Goal: Task Accomplishment & Management: Use online tool/utility

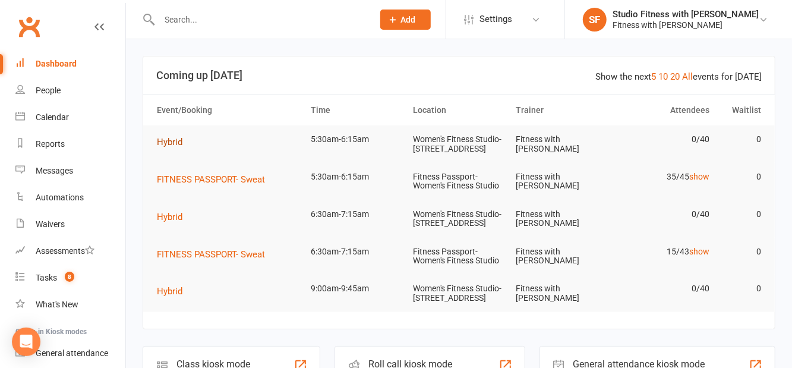
click at [166, 148] on button "Hybrid" at bounding box center [174, 142] width 34 height 14
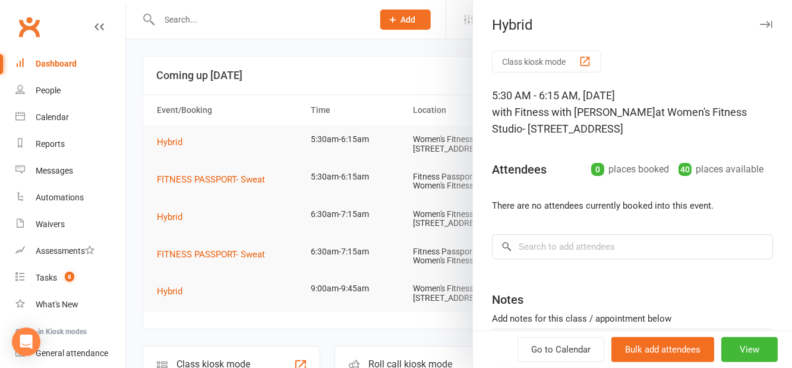
click at [581, 64] on div "button" at bounding box center [585, 61] width 12 height 12
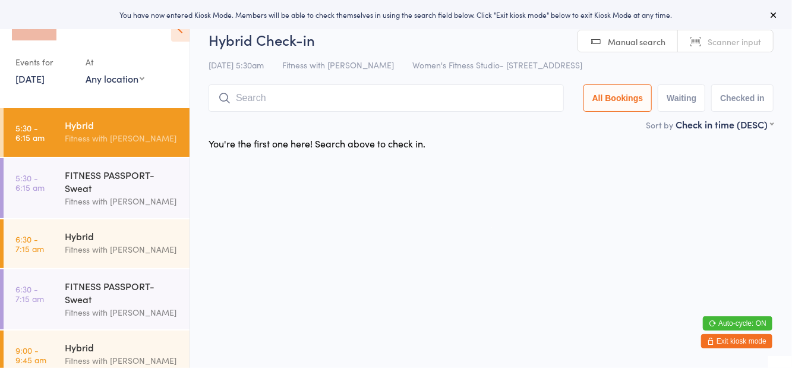
click at [142, 82] on select "Any location Women's Fitness Studio- [STREET_ADDRESS], [GEOGRAPHIC_DATA] Fitnes…" at bounding box center [115, 78] width 59 height 13
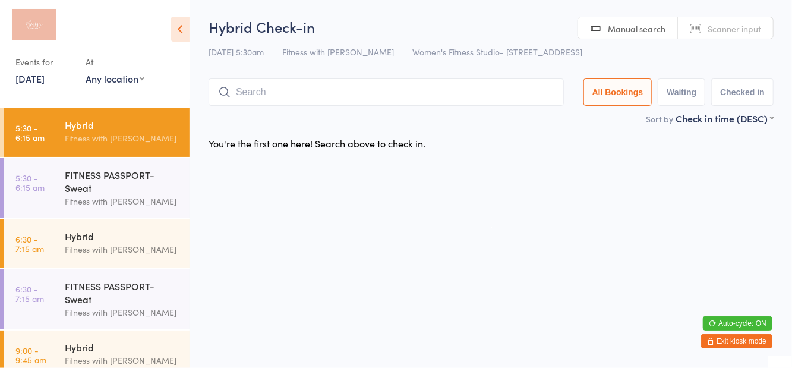
select select "1"
click at [86, 72] on select "Any location Women's Fitness Studio- [STREET_ADDRESS], [GEOGRAPHIC_DATA] Fitnes…" at bounding box center [115, 78] width 59 height 13
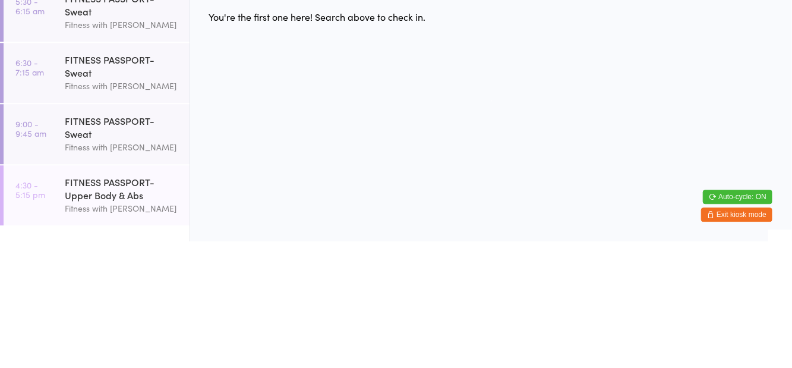
click at [112, 154] on div "Fitness with [PERSON_NAME]" at bounding box center [122, 151] width 115 height 14
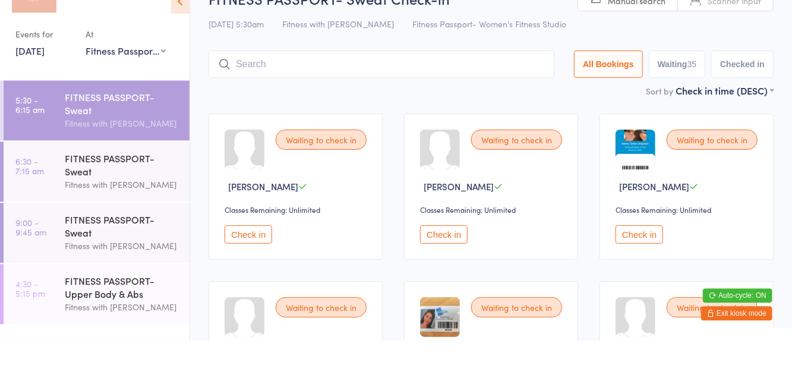
click at [770, 67] on div "FITNESS PASSPORT- Sweat Check-in [DATE] 5:30am Fitness with Zoe Fitness Passpor…" at bounding box center [491, 64] width 565 height 95
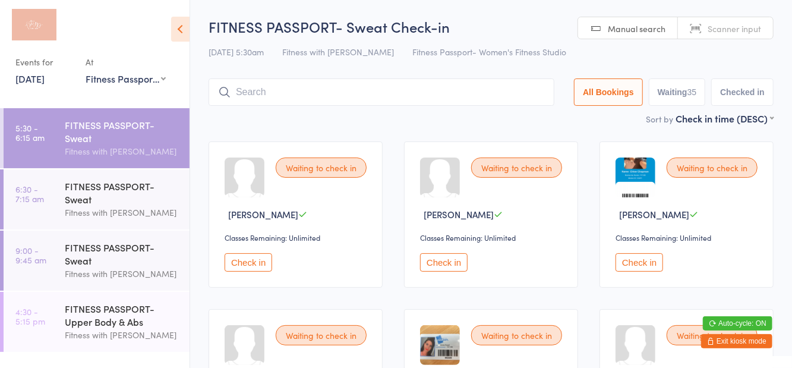
click at [672, 96] on button "Waiting 35" at bounding box center [677, 91] width 57 height 27
select select "0"
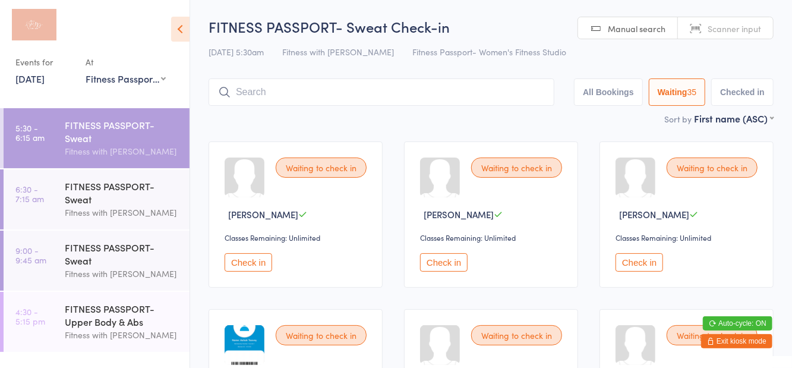
click at [188, 29] on icon at bounding box center [180, 29] width 18 height 25
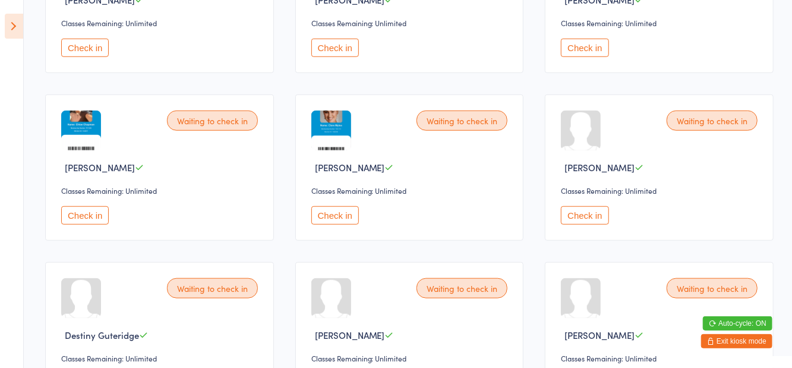
scroll to position [551, 0]
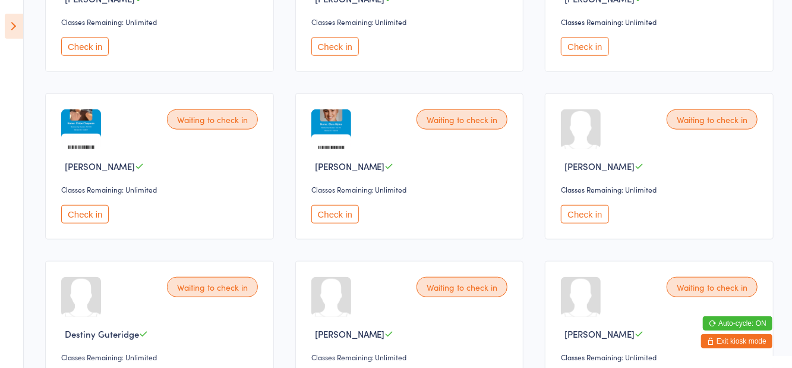
click at [590, 213] on button "Check in" at bounding box center [585, 214] width 48 height 18
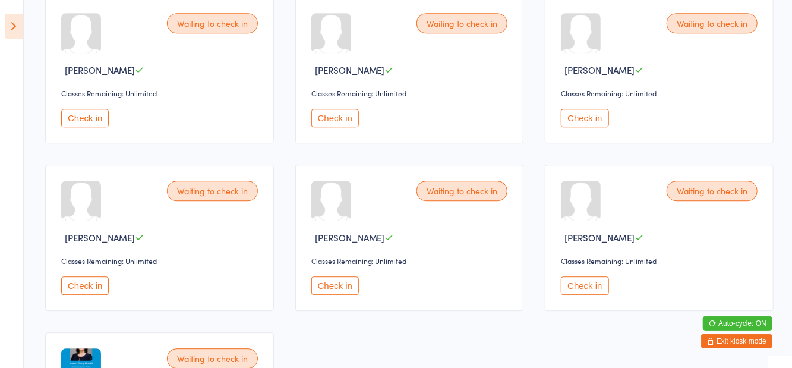
scroll to position [1781, 0]
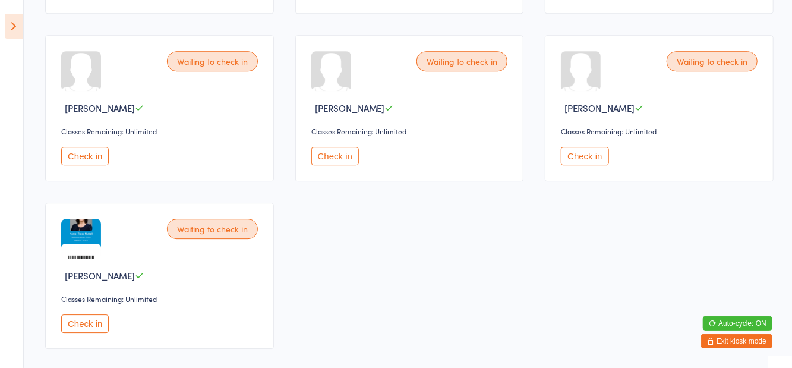
click at [590, 151] on button "Check in" at bounding box center [585, 156] width 48 height 18
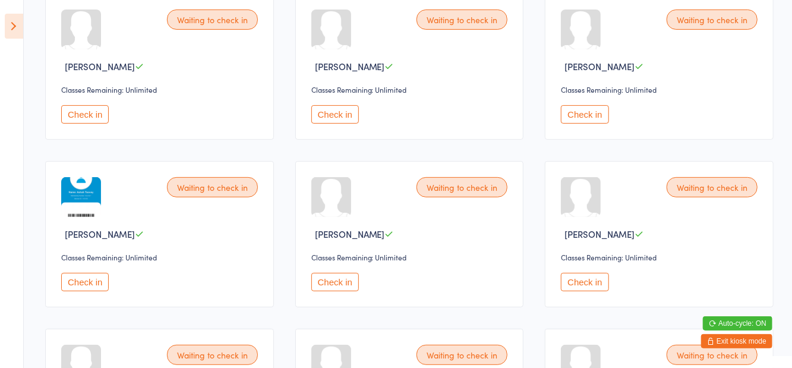
scroll to position [150, 0]
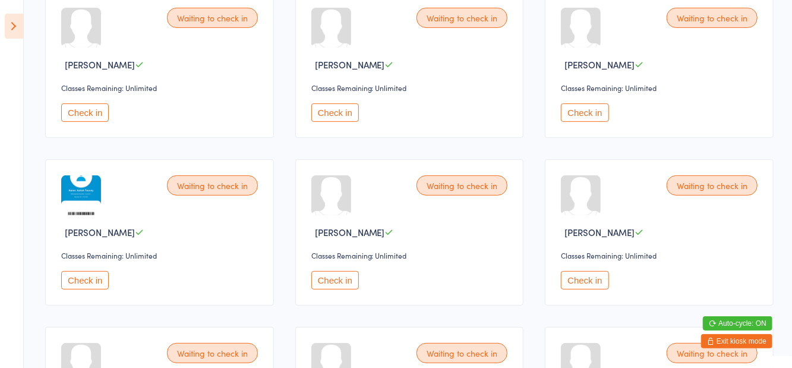
click at [595, 280] on button "Check in" at bounding box center [585, 280] width 48 height 18
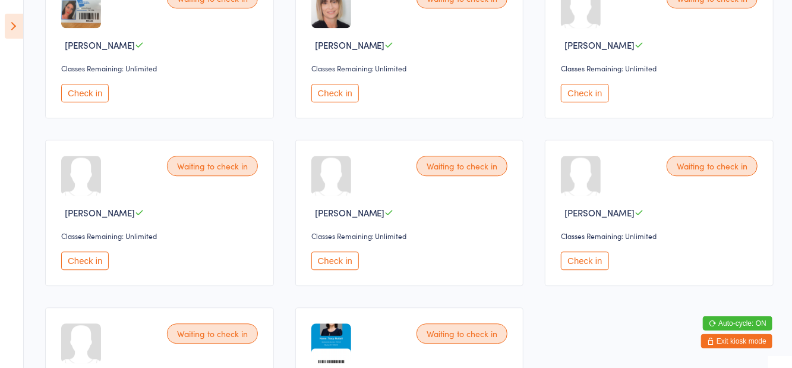
scroll to position [1506, 0]
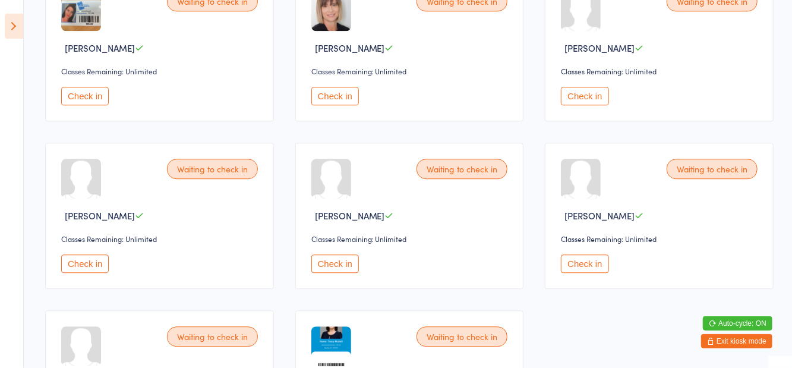
click at [99, 260] on button "Check in" at bounding box center [85, 263] width 48 height 18
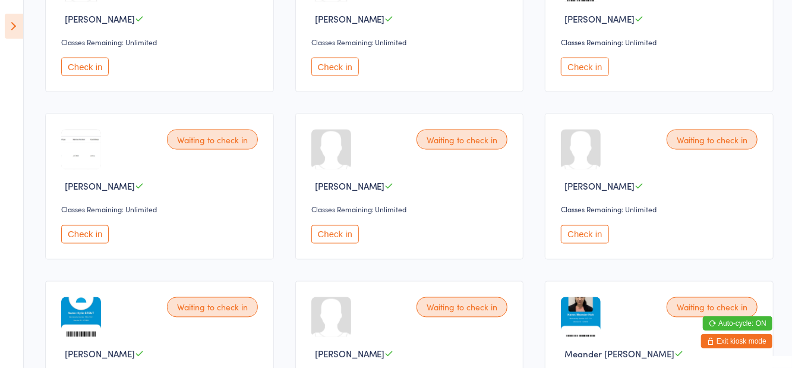
scroll to position [1030, 0]
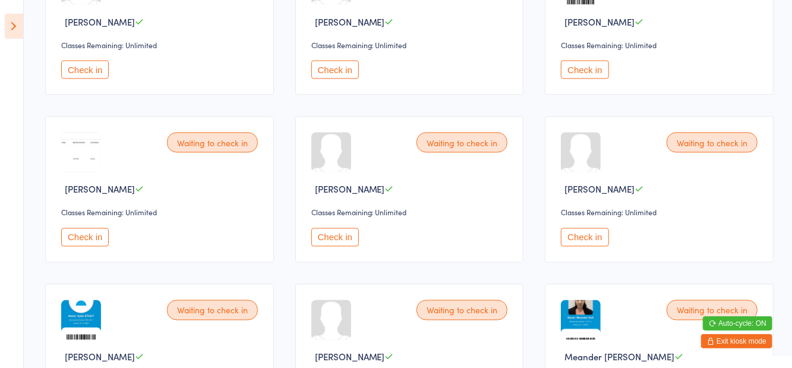
click at [336, 229] on button "Check in" at bounding box center [335, 237] width 48 height 18
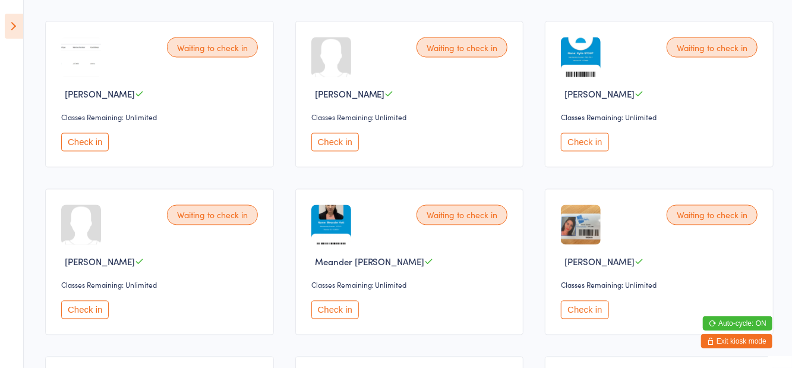
scroll to position [1126, 0]
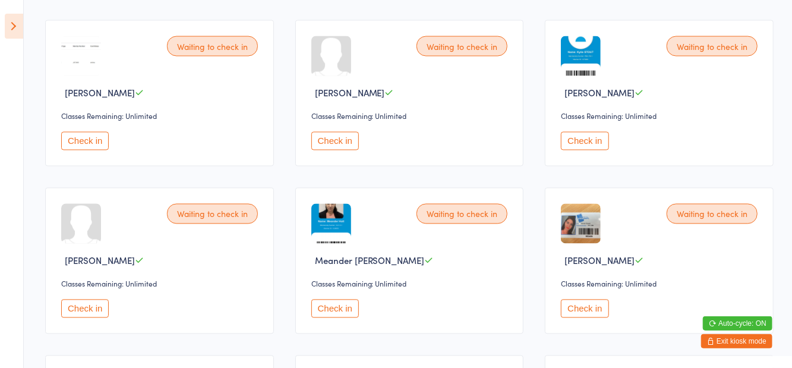
click at [324, 304] on button "Check in" at bounding box center [335, 308] width 48 height 18
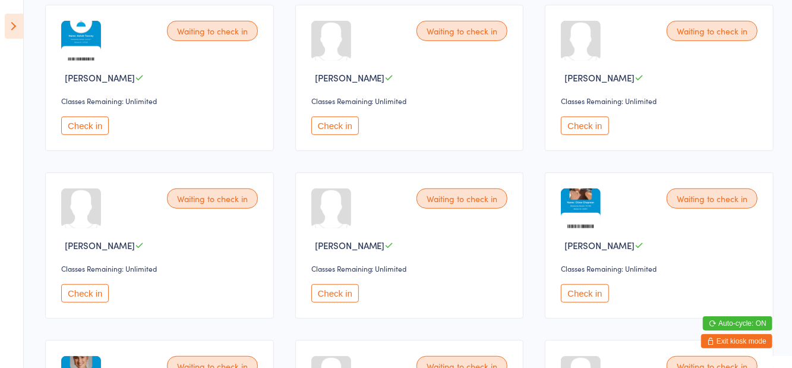
scroll to position [0, 0]
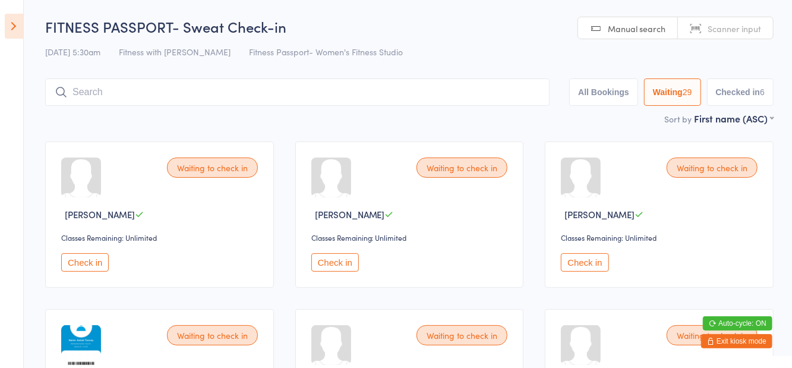
click at [342, 260] on button "Check in" at bounding box center [335, 262] width 48 height 18
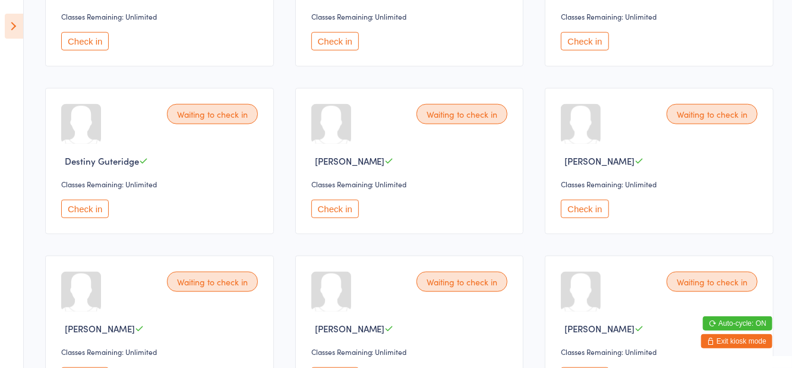
scroll to position [574, 0]
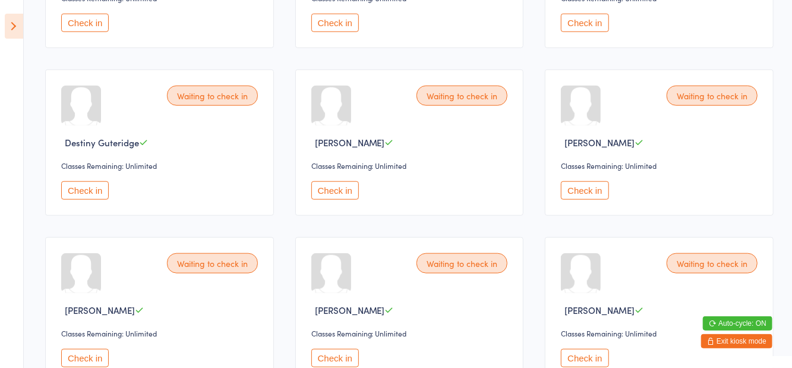
click at [90, 351] on button "Check in" at bounding box center [85, 358] width 48 height 18
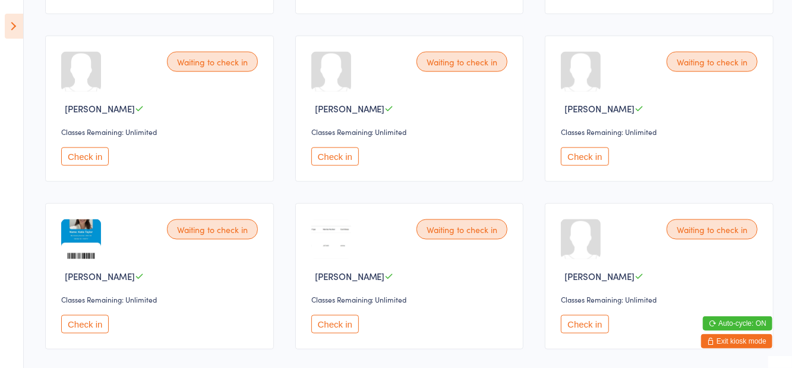
scroll to position [779, 0]
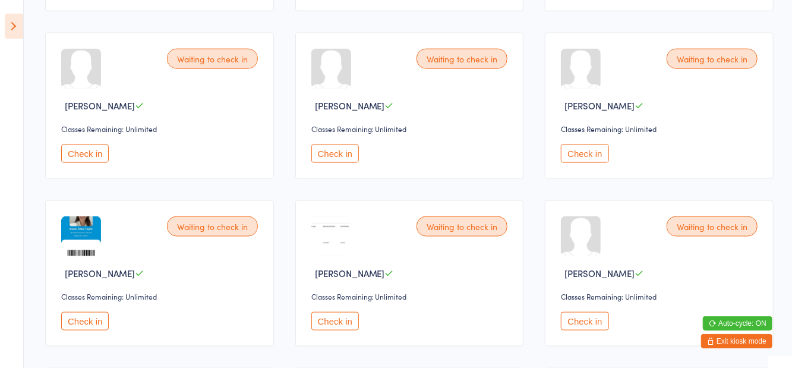
click at [340, 312] on button "Check in" at bounding box center [335, 321] width 48 height 18
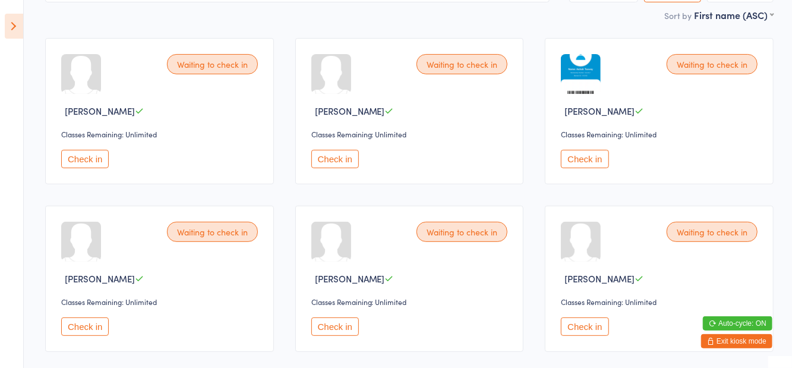
scroll to position [105, 0]
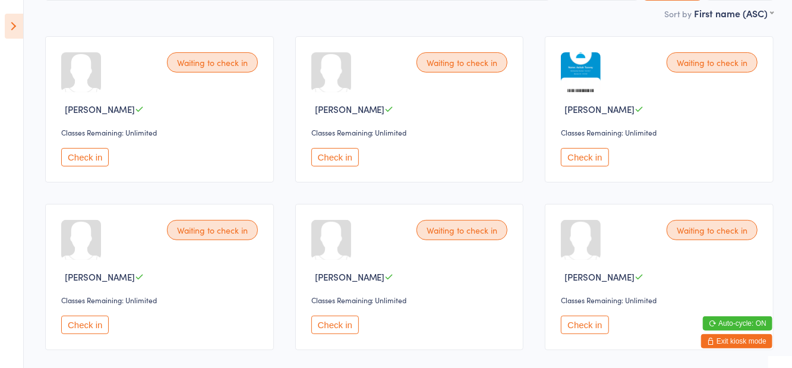
click at [84, 327] on button "Check in" at bounding box center [85, 324] width 48 height 18
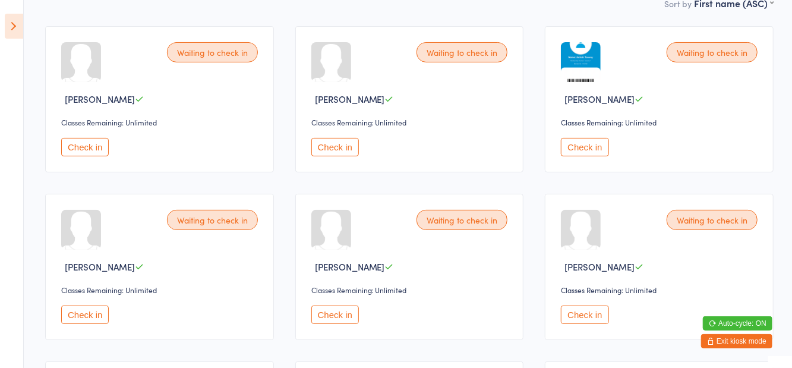
scroll to position [0, 0]
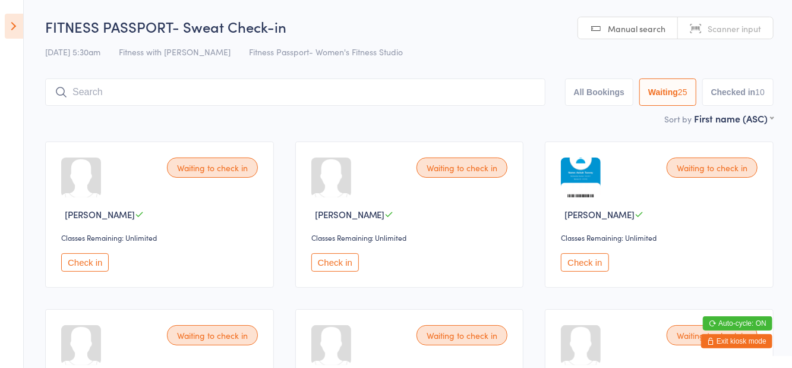
click at [94, 96] on input "search" at bounding box center [295, 91] width 500 height 27
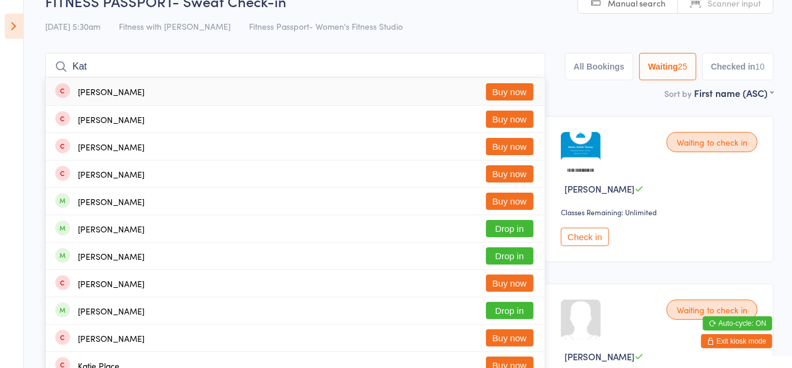
scroll to position [13, 0]
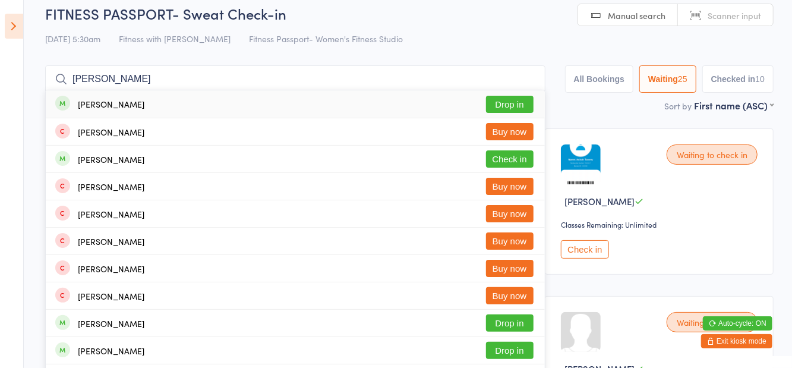
type input "[PERSON_NAME]"
click at [508, 165] on button "Check in" at bounding box center [510, 158] width 48 height 17
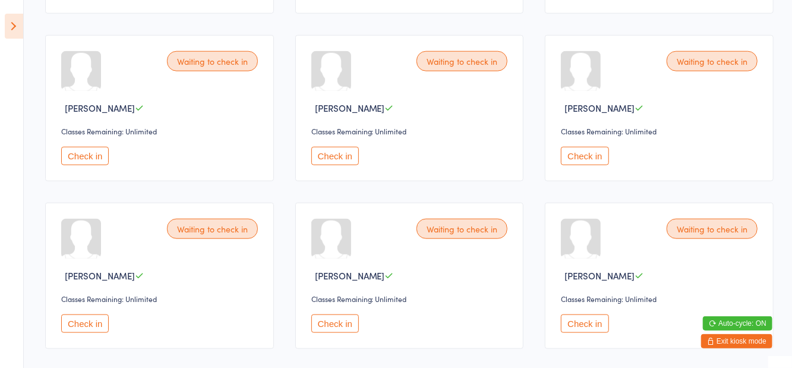
scroll to position [612, 0]
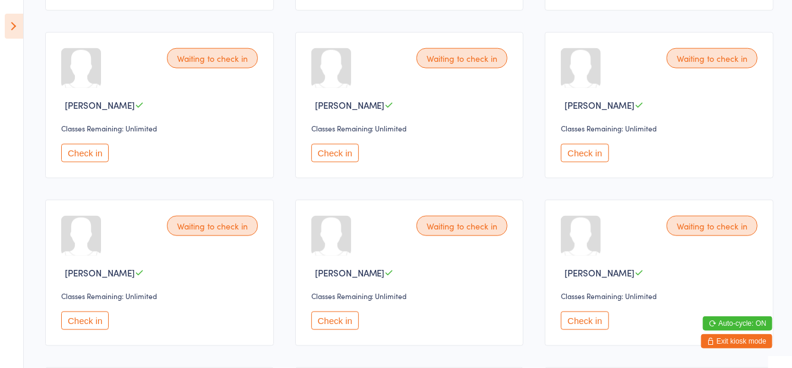
click at [339, 154] on button "Check in" at bounding box center [335, 153] width 48 height 18
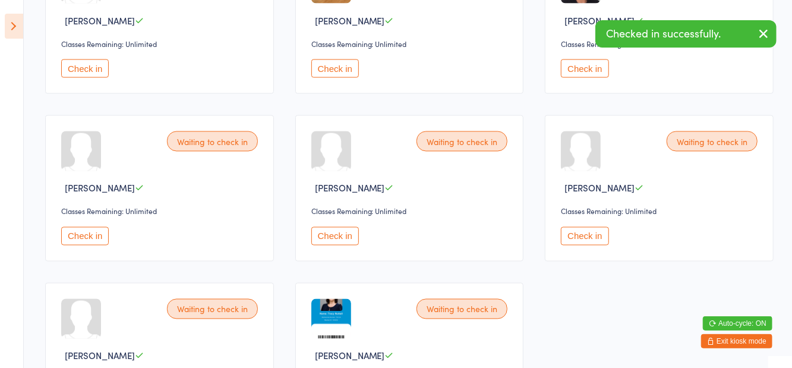
scroll to position [1039, 0]
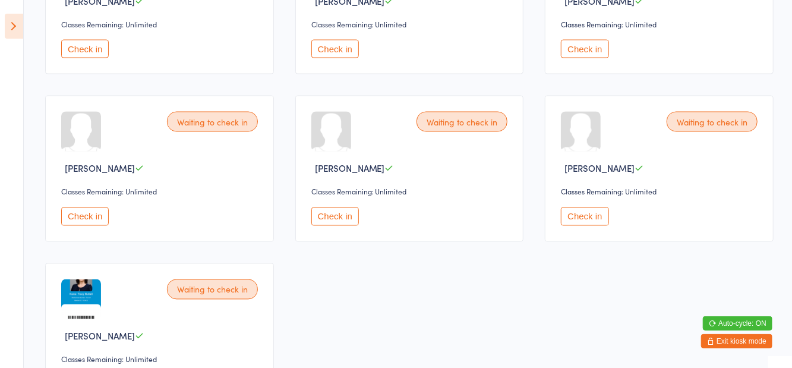
scroll to position [1114, 0]
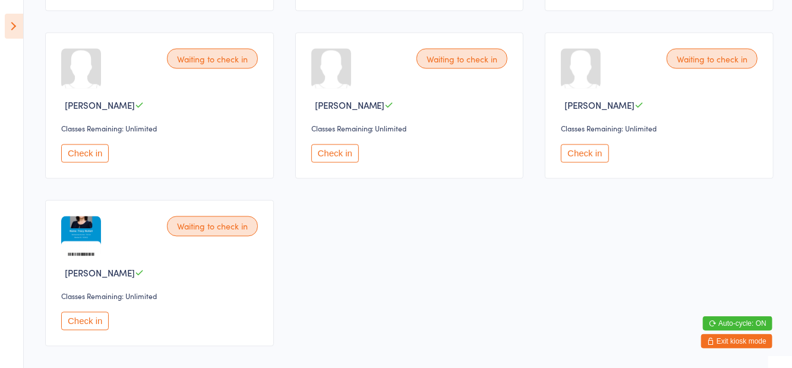
click at [97, 322] on button "Check in" at bounding box center [85, 321] width 48 height 18
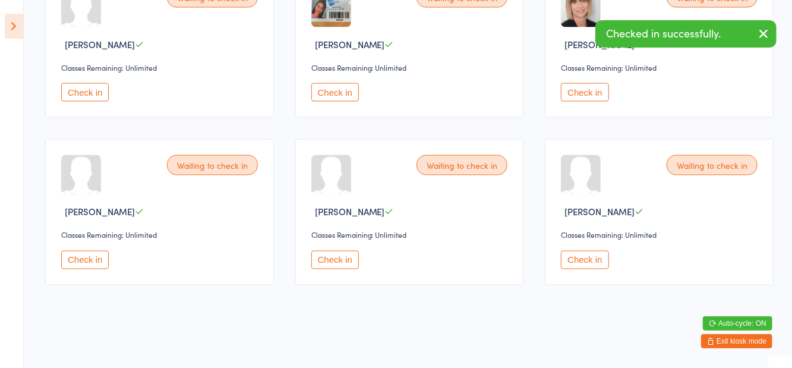
scroll to position [947, 0]
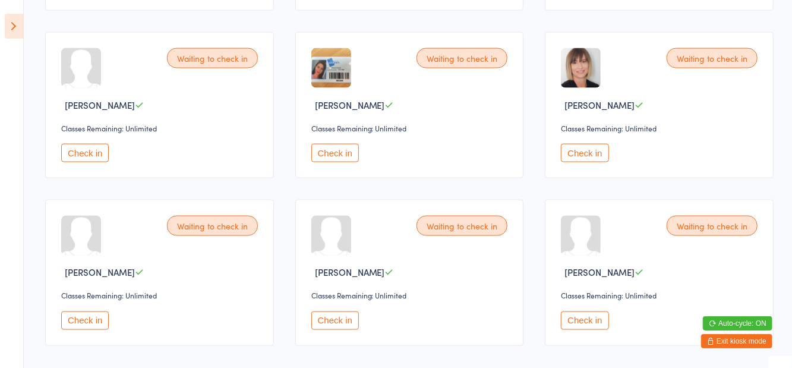
click at [337, 157] on button "Check in" at bounding box center [335, 153] width 48 height 18
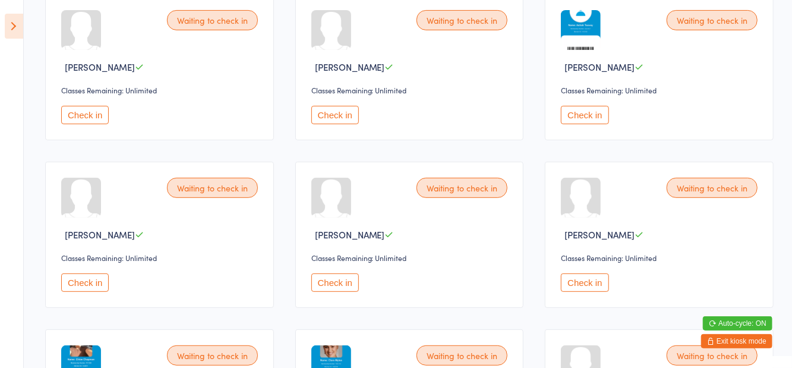
scroll to position [153, 0]
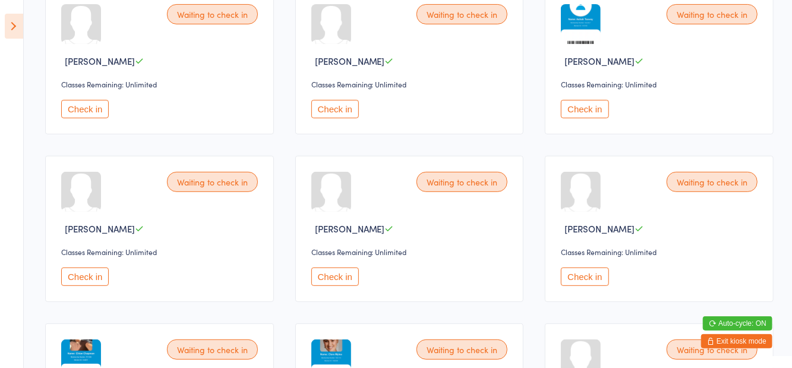
click at [588, 278] on button "Check in" at bounding box center [585, 276] width 48 height 18
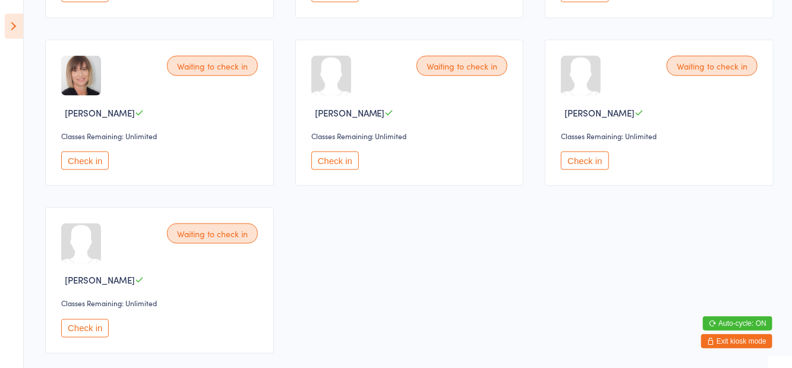
scroll to position [938, 0]
click at [587, 163] on button "Check in" at bounding box center [585, 162] width 48 height 18
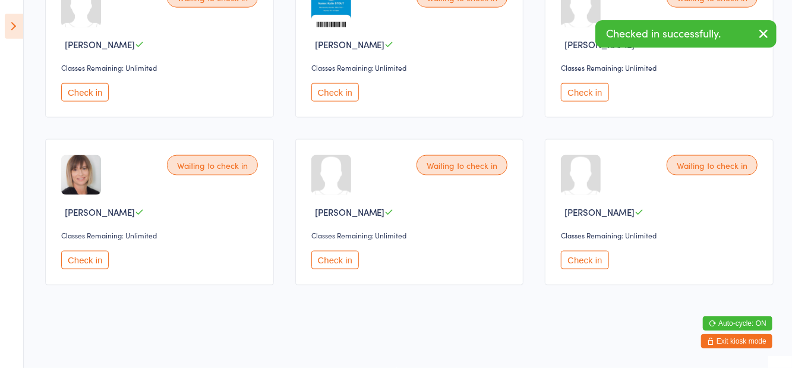
scroll to position [837, 0]
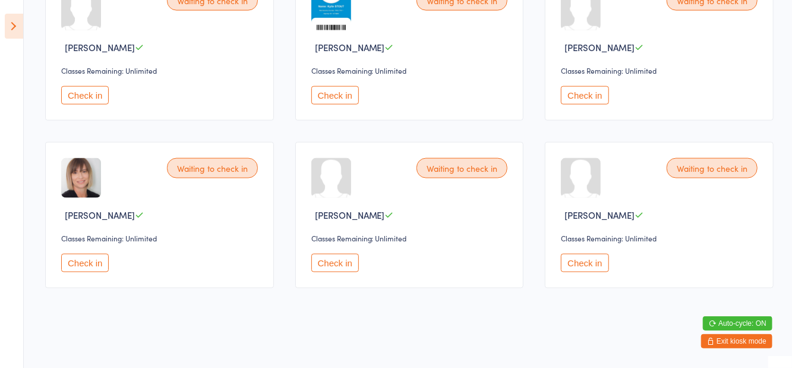
click at [586, 254] on button "Check in" at bounding box center [585, 263] width 48 height 18
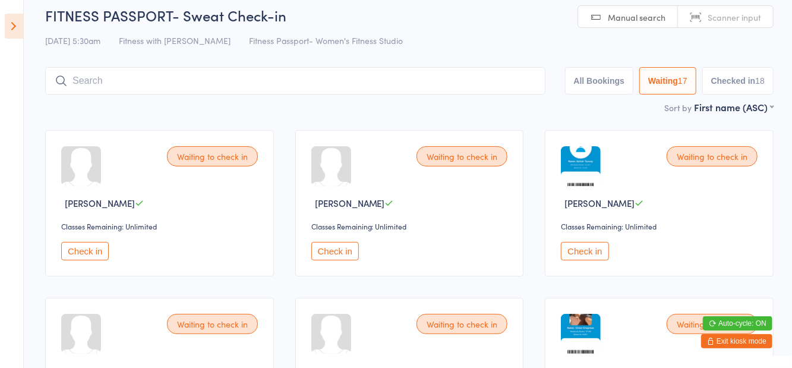
scroll to position [0, 0]
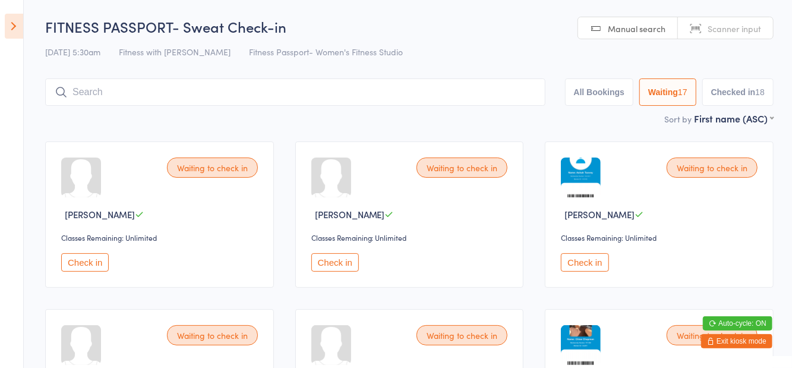
click at [581, 269] on button "Check in" at bounding box center [585, 262] width 48 height 18
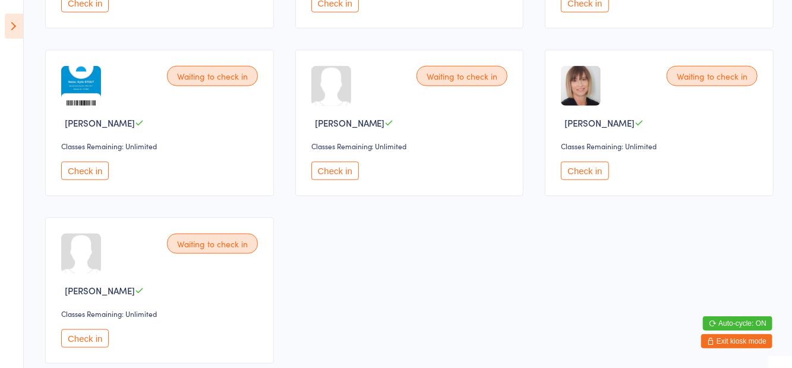
scroll to position [783, 0]
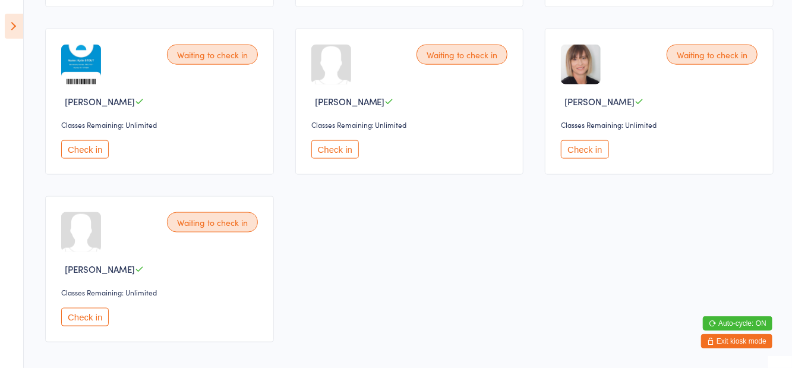
click at [93, 315] on button "Check in" at bounding box center [85, 317] width 48 height 18
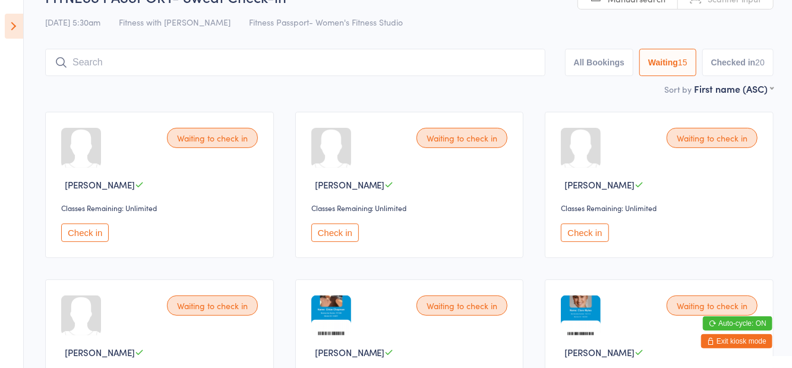
scroll to position [0, 0]
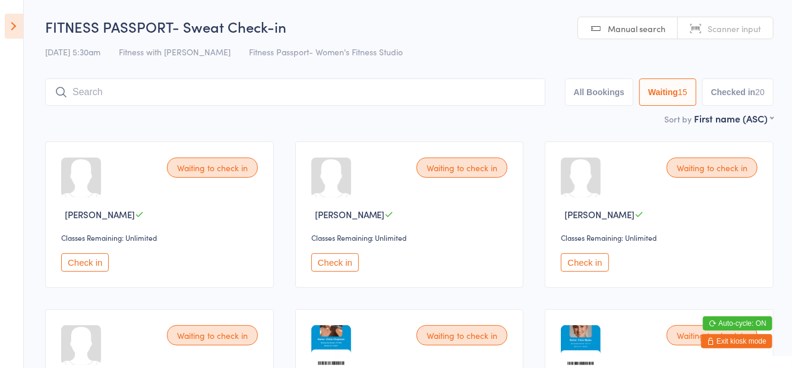
click at [278, 89] on input "search" at bounding box center [295, 91] width 500 height 27
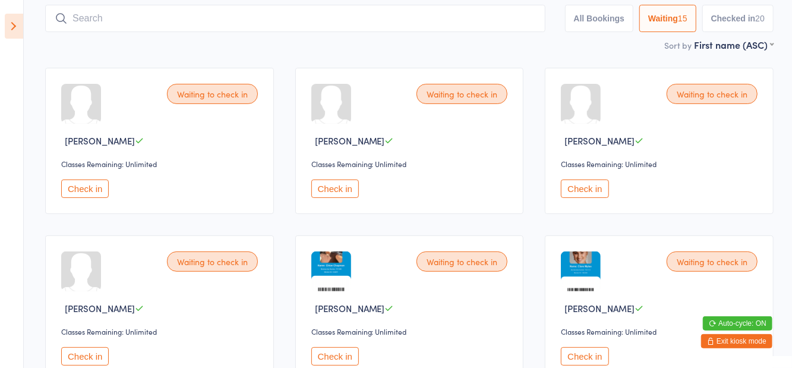
scroll to position [79, 0]
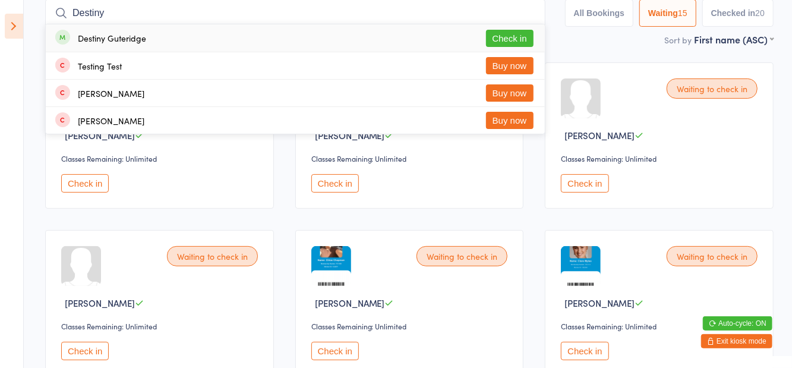
type input "Destiny"
click at [516, 46] on button "Check in" at bounding box center [510, 38] width 48 height 17
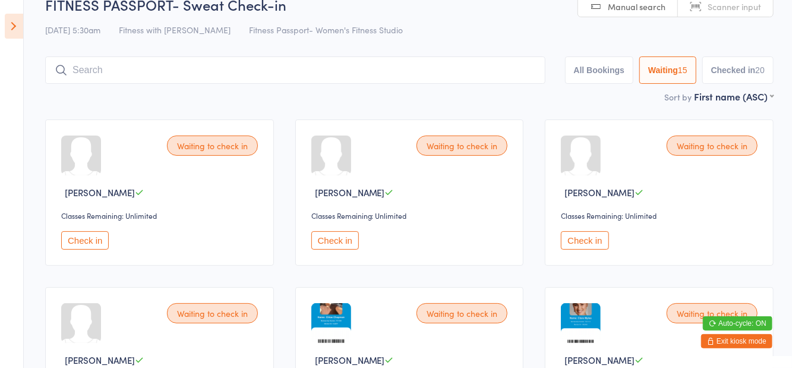
scroll to position [13, 0]
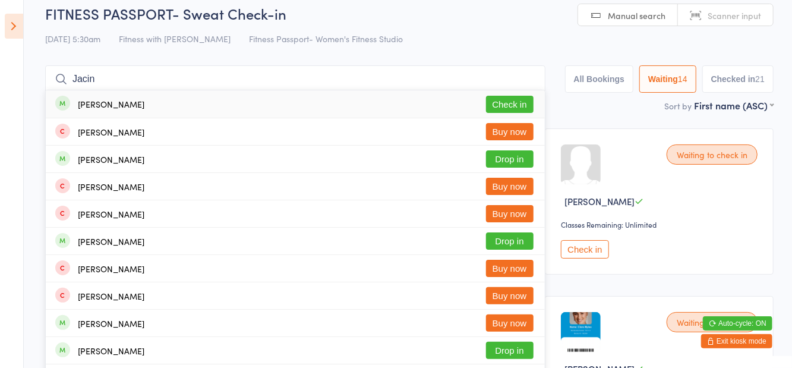
type input "Jacin"
click at [522, 105] on button "Check in" at bounding box center [510, 104] width 48 height 17
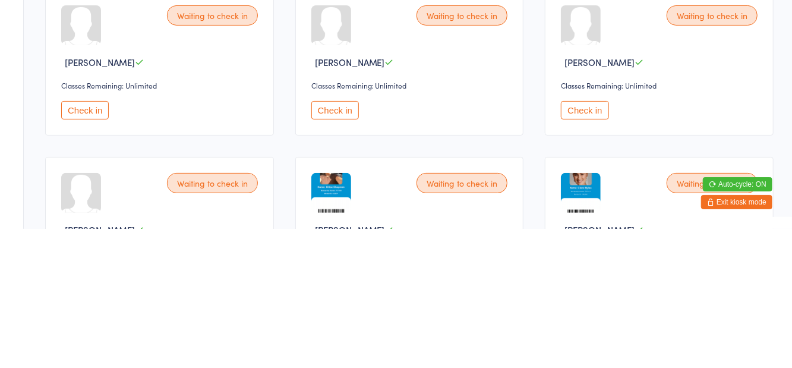
click at [93, 257] on button "Check in" at bounding box center [85, 249] width 48 height 18
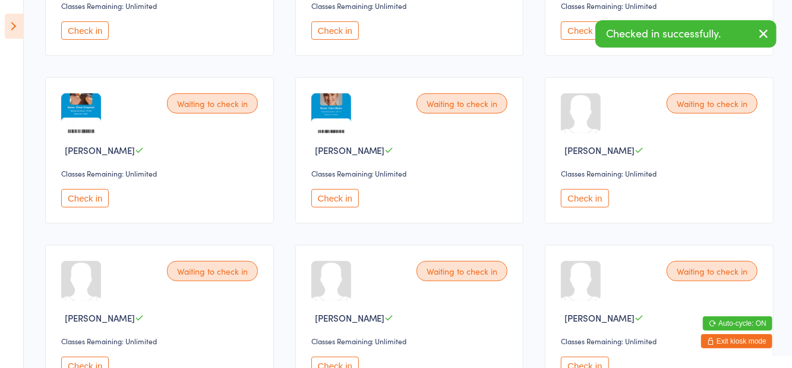
scroll to position [238, 0]
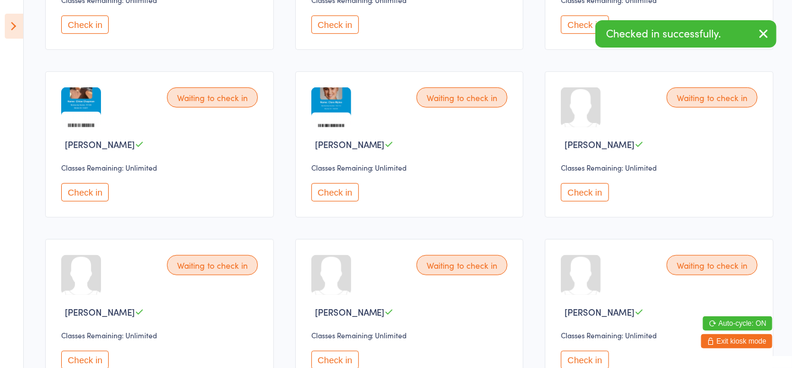
click at [590, 198] on button "Check in" at bounding box center [585, 192] width 48 height 18
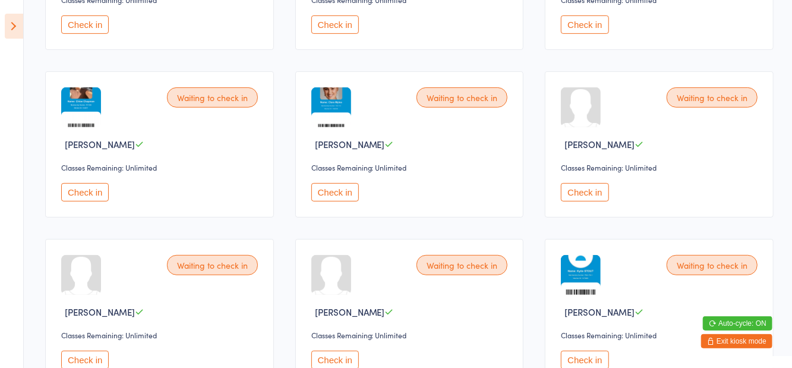
click at [590, 358] on button "Check in" at bounding box center [585, 359] width 48 height 18
click at [83, 192] on button "Check in" at bounding box center [85, 192] width 48 height 18
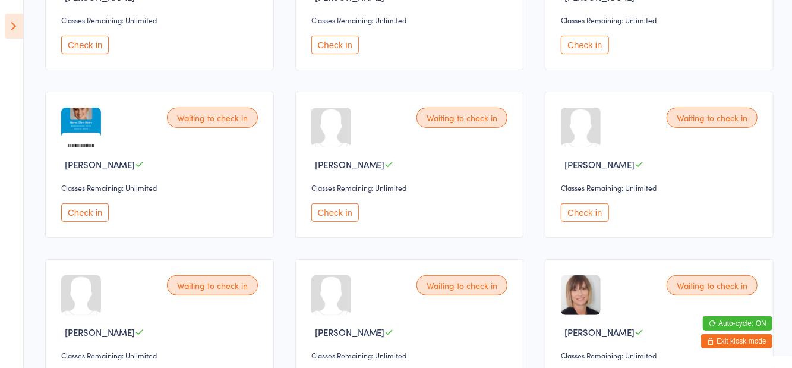
scroll to position [0, 0]
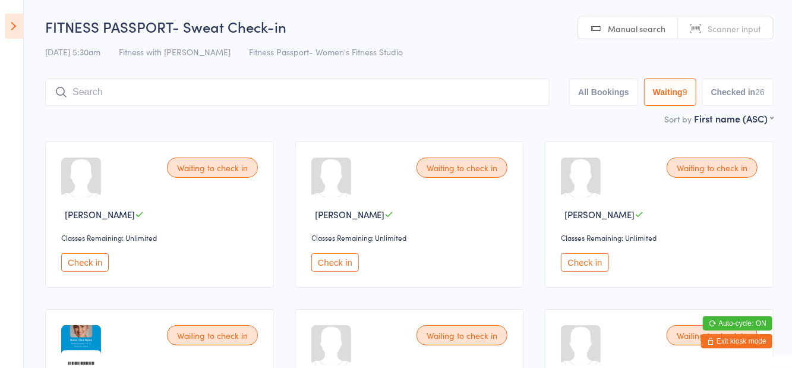
click at [20, 34] on icon at bounding box center [14, 26] width 18 height 25
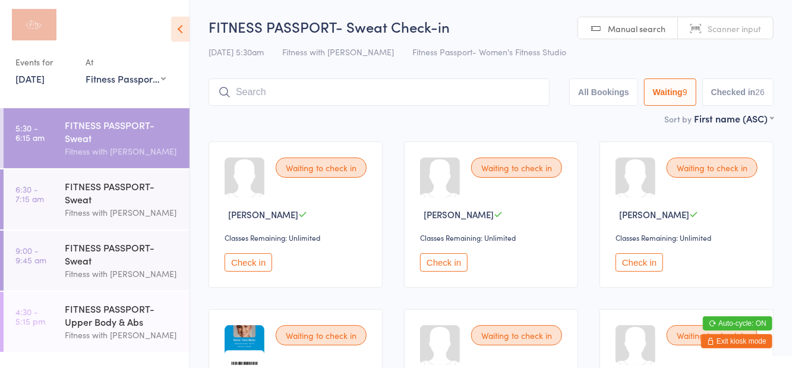
click at [132, 188] on div "FITNESS PASSPORT- Sweat" at bounding box center [122, 192] width 115 height 26
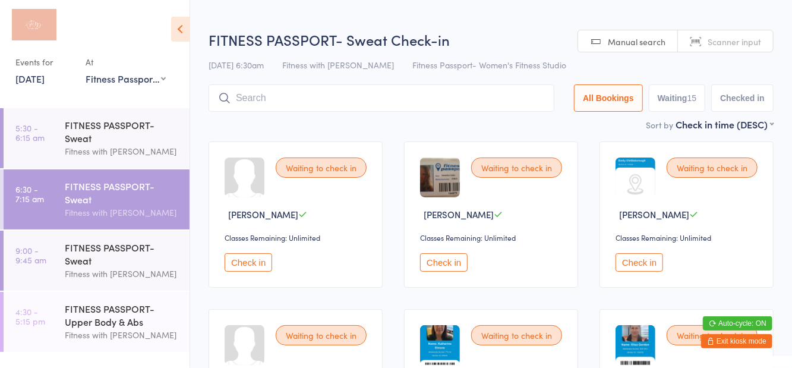
click at [184, 31] on icon at bounding box center [180, 29] width 18 height 25
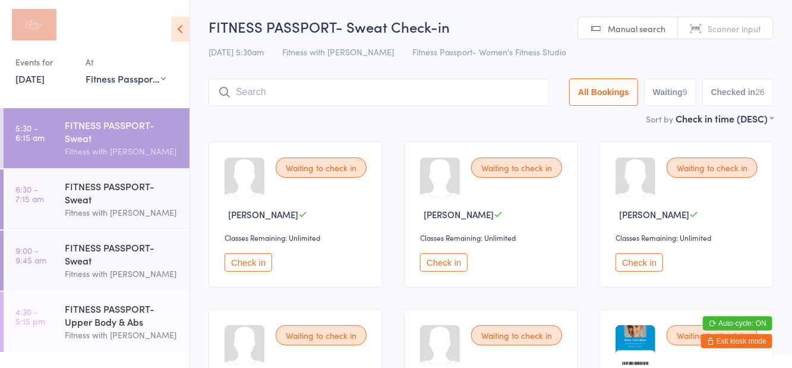
click at [105, 198] on div "FITNESS PASSPORT- Sweat" at bounding box center [122, 192] width 115 height 26
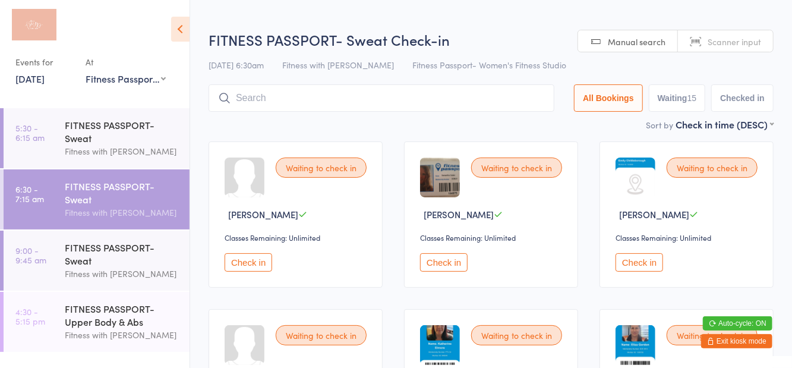
click at [172, 39] on icon at bounding box center [180, 29] width 18 height 25
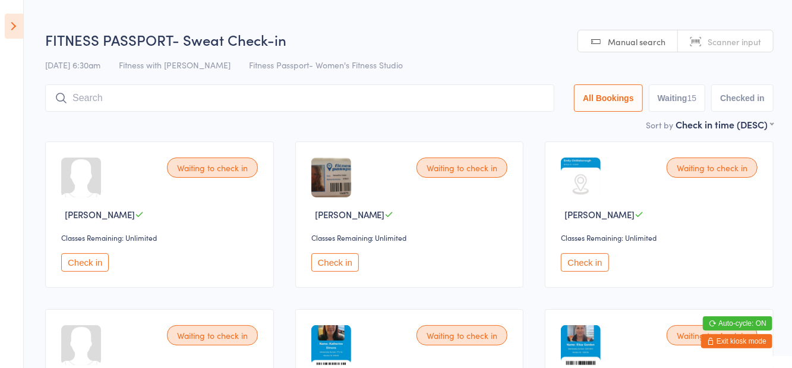
click at [680, 109] on button "Waiting 15" at bounding box center [677, 97] width 57 height 27
select select "0"
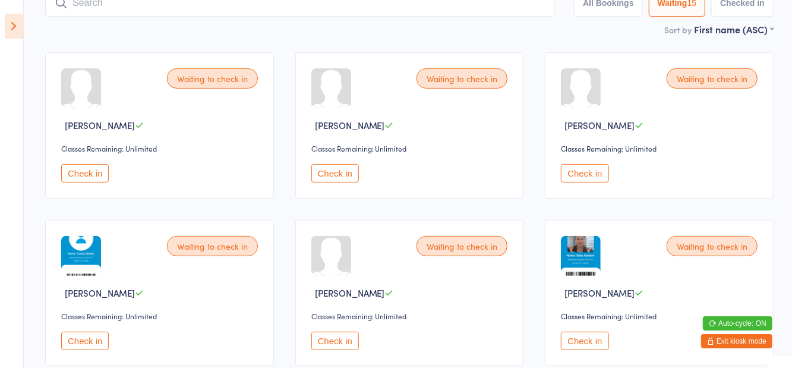
scroll to position [93, 0]
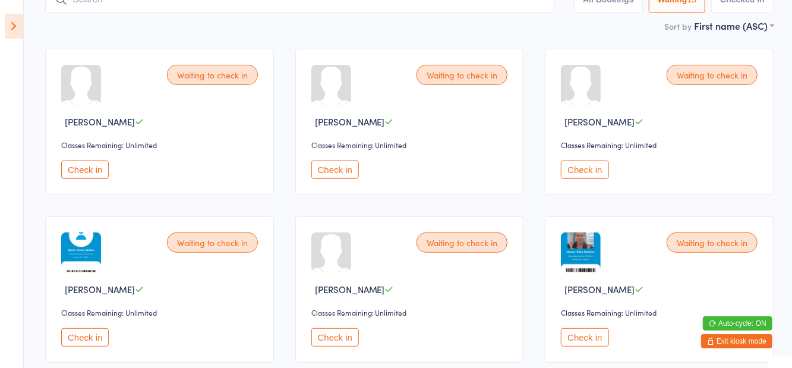
click at [74, 336] on button "Check in" at bounding box center [85, 337] width 48 height 18
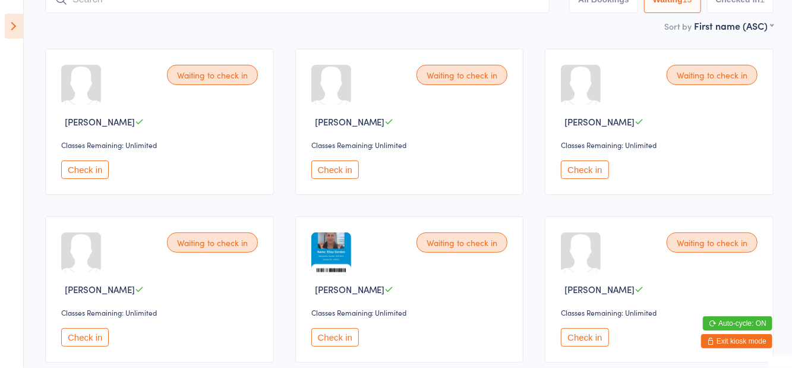
click at [349, 334] on button "Check in" at bounding box center [335, 337] width 48 height 18
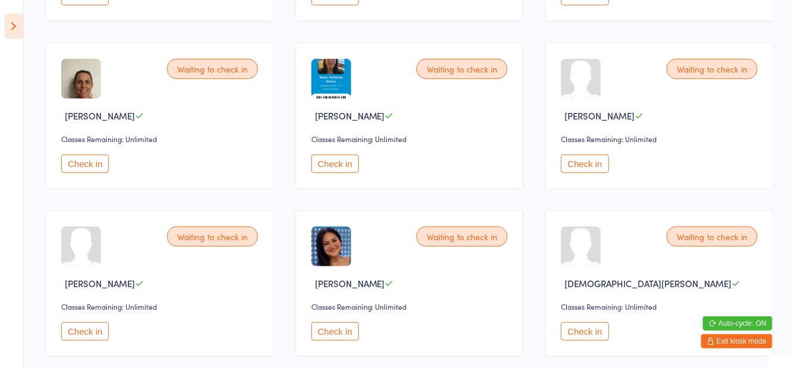
scroll to position [450, 0]
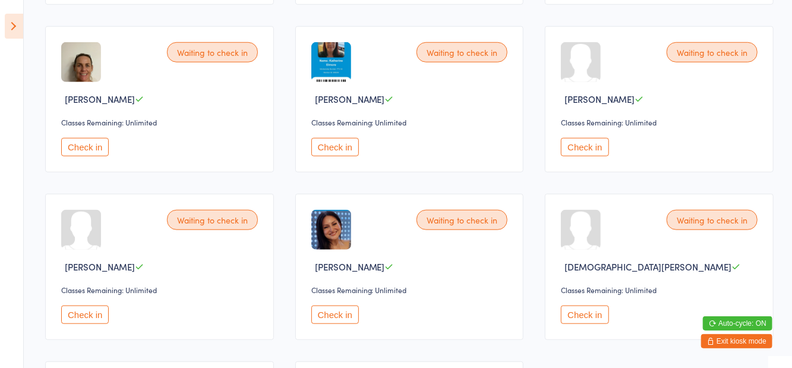
click at [87, 311] on button "Check in" at bounding box center [85, 314] width 48 height 18
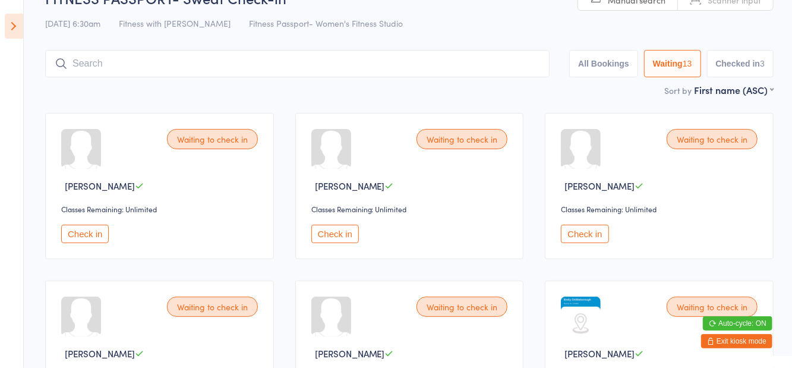
scroll to position [0, 0]
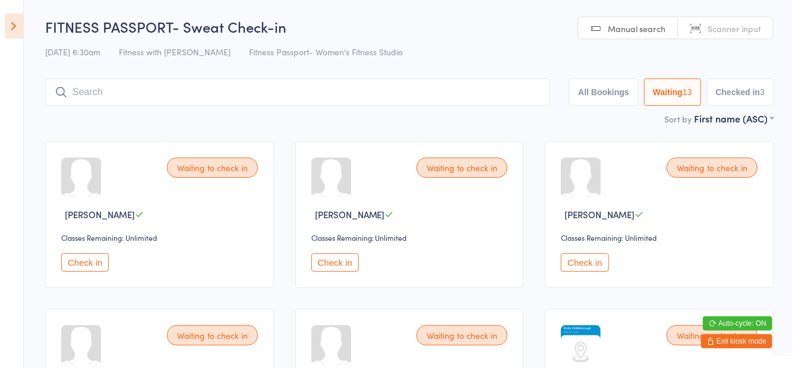
click at [279, 97] on input "search" at bounding box center [297, 91] width 504 height 27
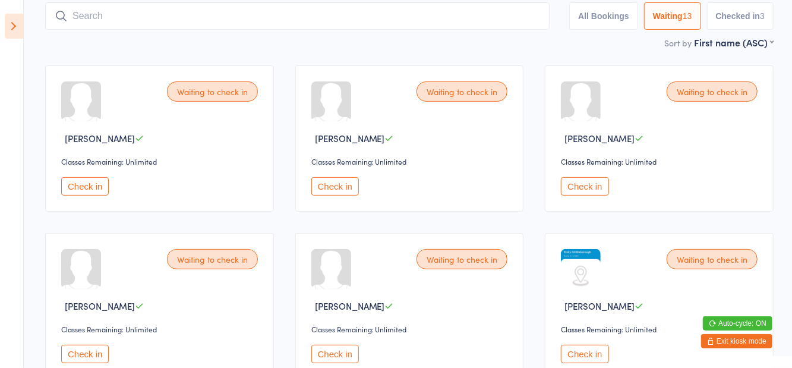
scroll to position [79, 0]
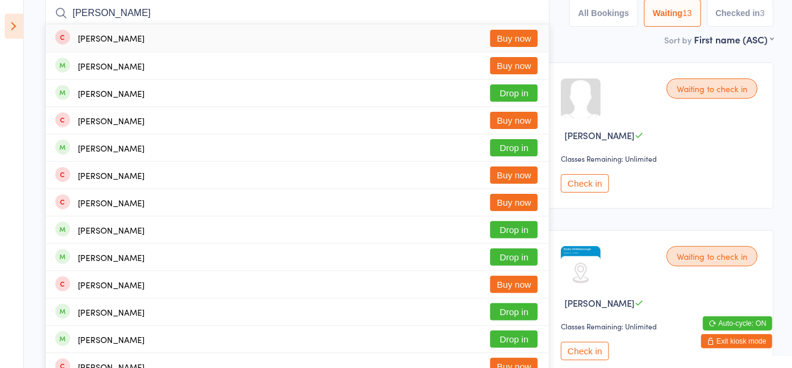
type input "[PERSON_NAME]"
click at [529, 98] on button "Drop in" at bounding box center [514, 92] width 48 height 17
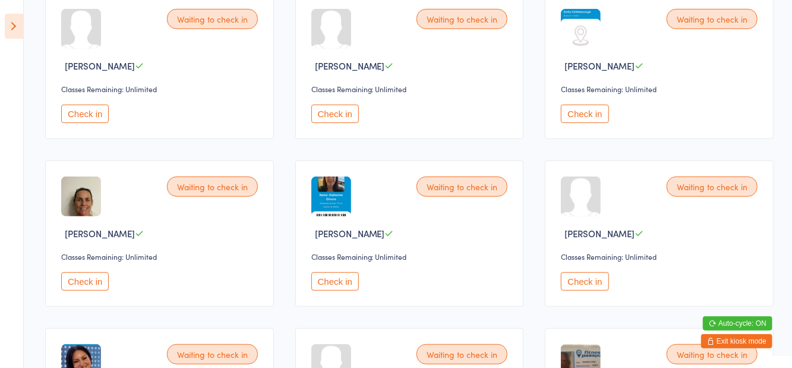
scroll to position [317, 0]
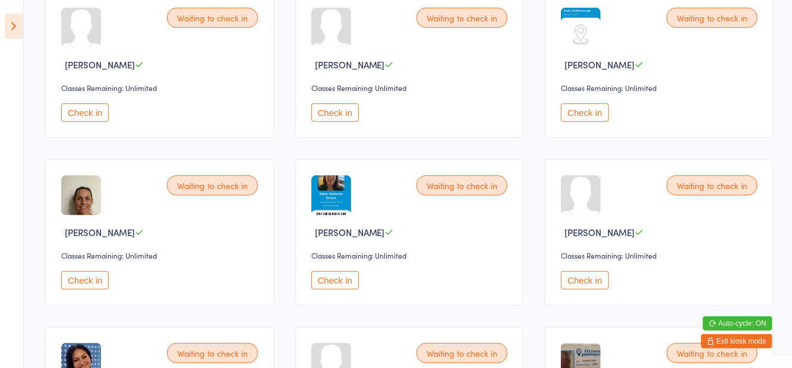
click at [90, 286] on button "Check in" at bounding box center [85, 280] width 48 height 18
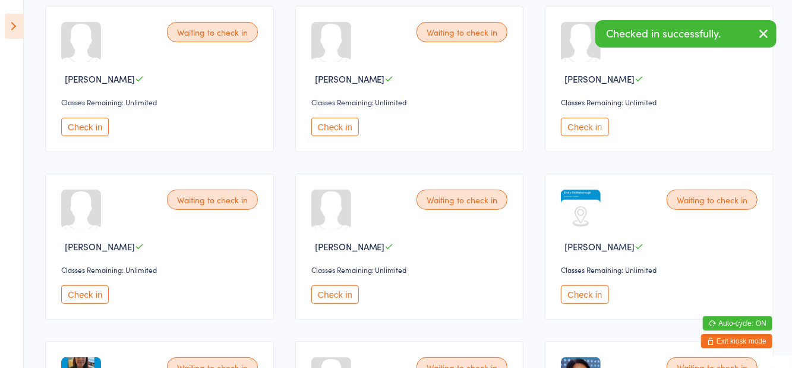
scroll to position [139, 0]
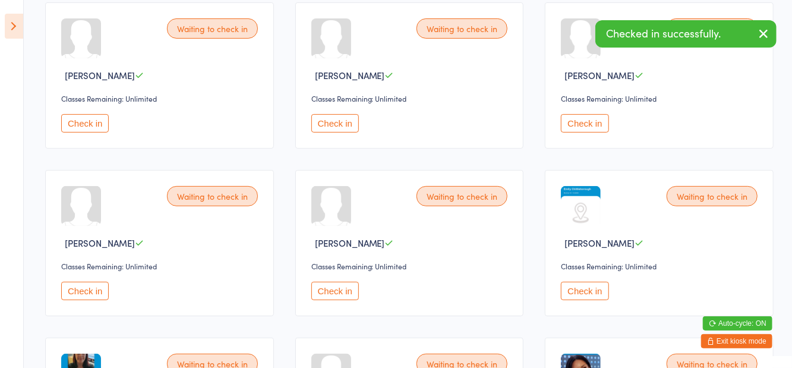
click at [589, 288] on button "Check in" at bounding box center [585, 291] width 48 height 18
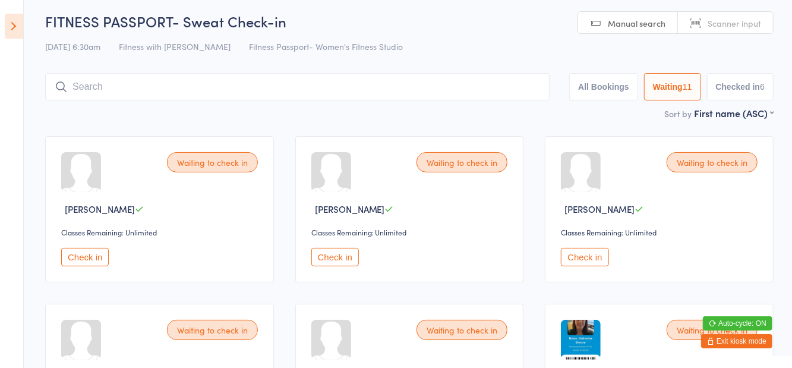
scroll to position [0, 0]
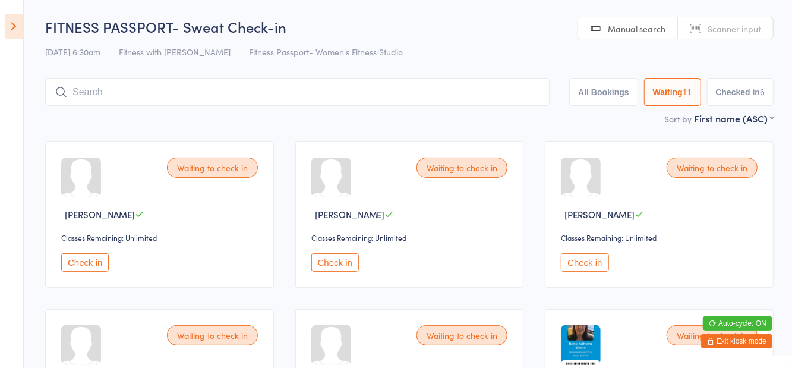
click at [531, 45] on div "[DATE] 6:30am Fitness with Zoe Fitness Passport- Women's Fitness Studio" at bounding box center [409, 52] width 728 height 20
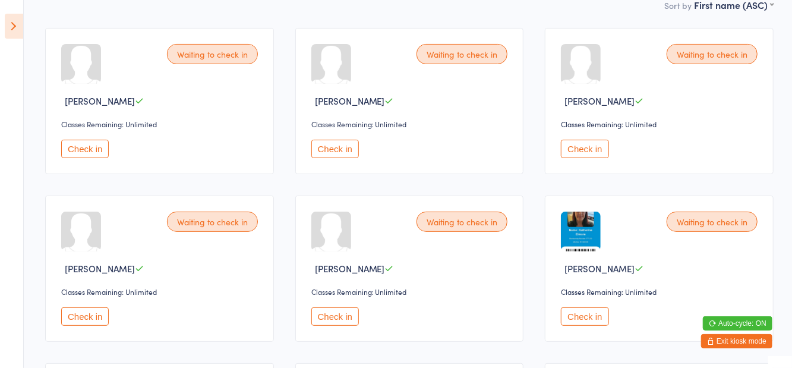
scroll to position [114, 0]
click at [330, 319] on button "Check in" at bounding box center [335, 316] width 48 height 18
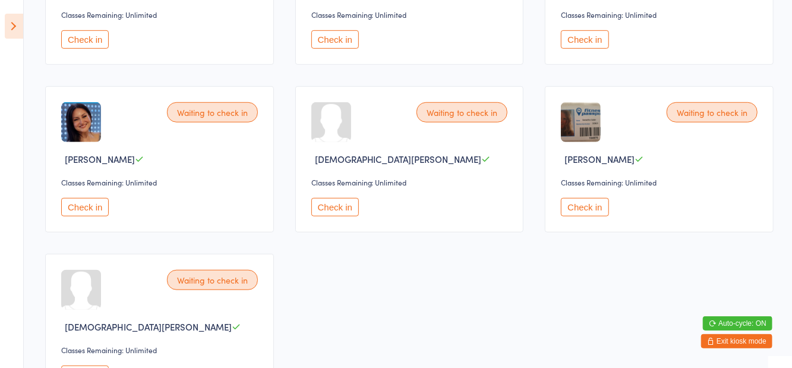
scroll to position [446, 0]
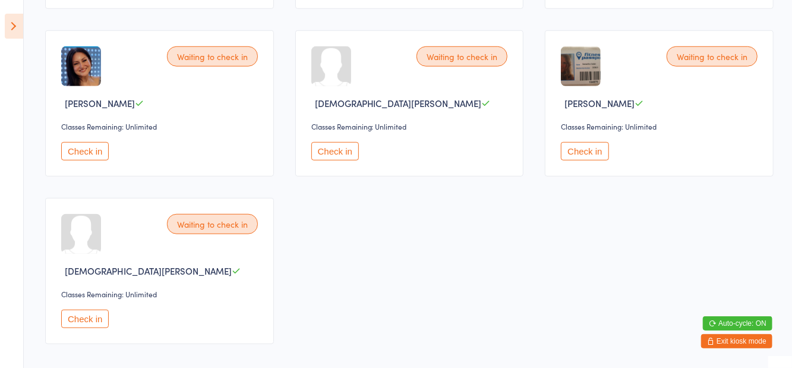
click at [586, 150] on button "Check in" at bounding box center [585, 151] width 48 height 18
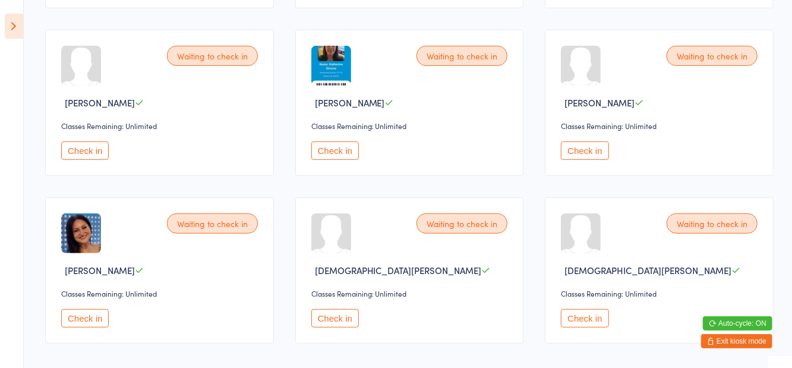
scroll to position [313, 0]
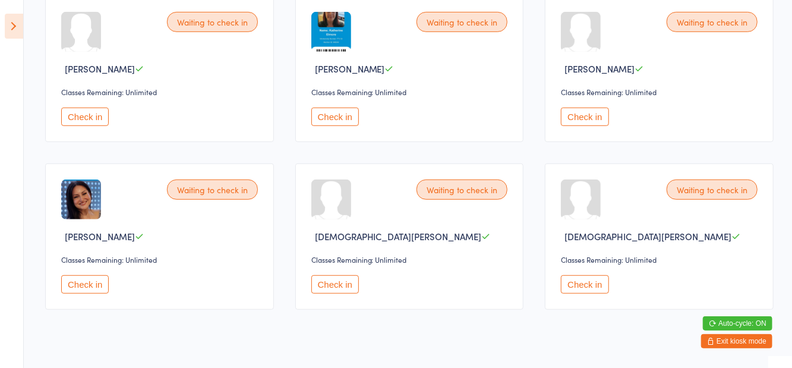
click at [604, 113] on button "Check in" at bounding box center [585, 117] width 48 height 18
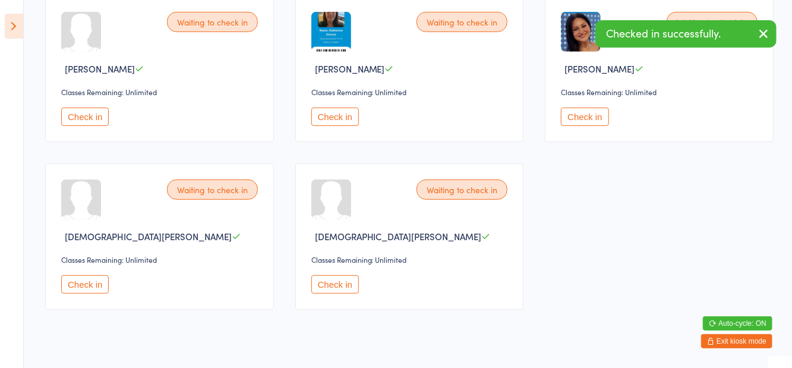
click at [340, 120] on button "Check in" at bounding box center [335, 117] width 48 height 18
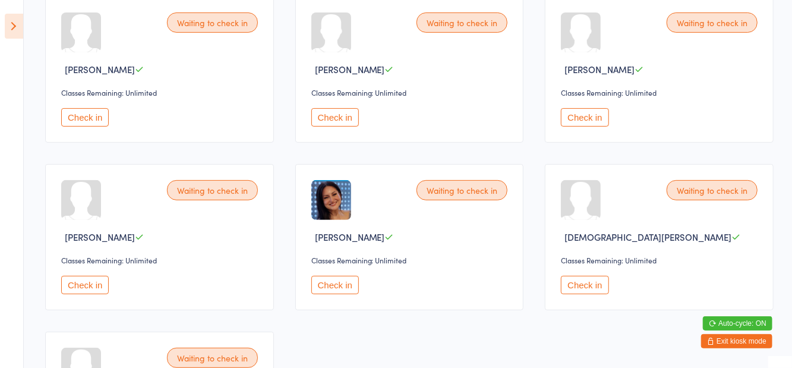
scroll to position [162, 0]
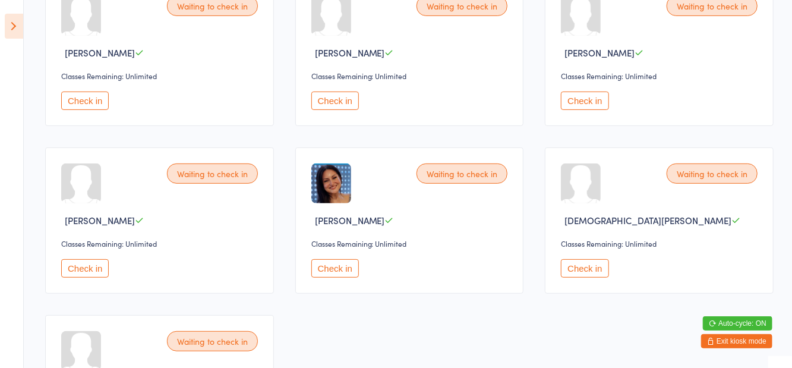
click at [91, 268] on button "Check in" at bounding box center [85, 268] width 48 height 18
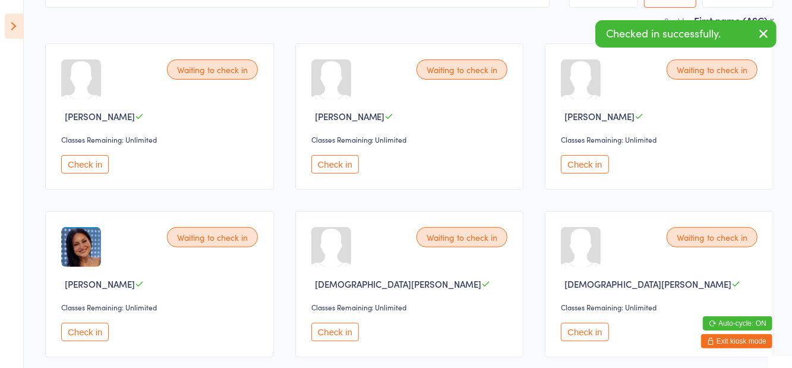
scroll to position [112, 0]
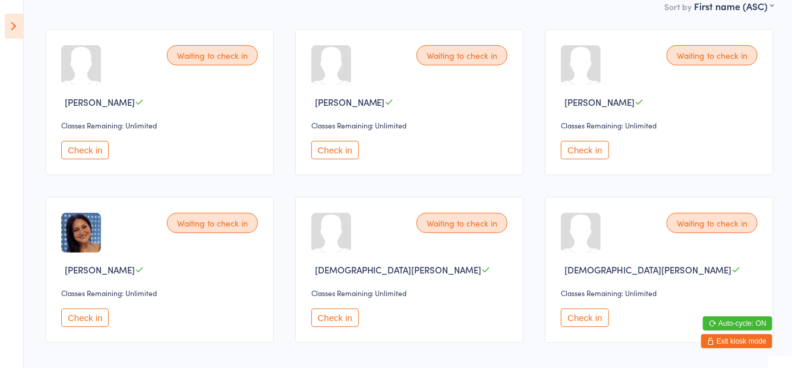
click at [576, 152] on button "Check in" at bounding box center [585, 150] width 48 height 18
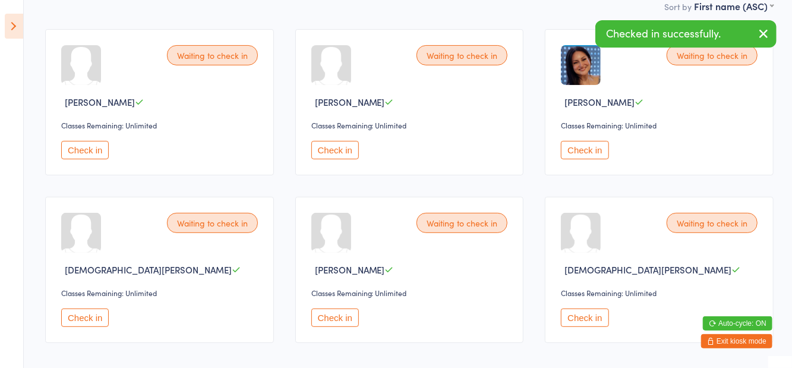
click at [353, 310] on button "Check in" at bounding box center [335, 317] width 48 height 18
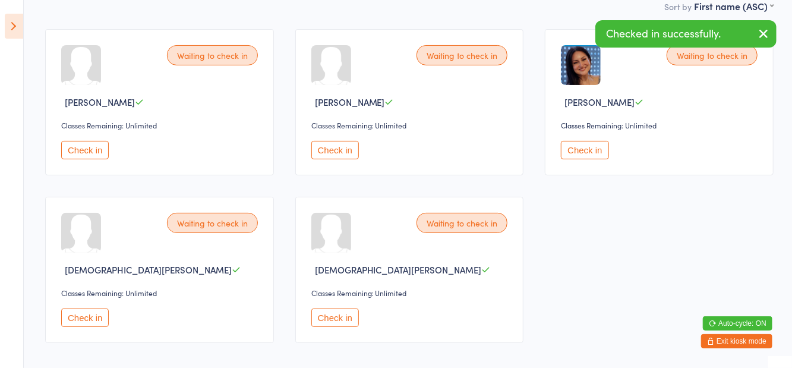
scroll to position [0, 0]
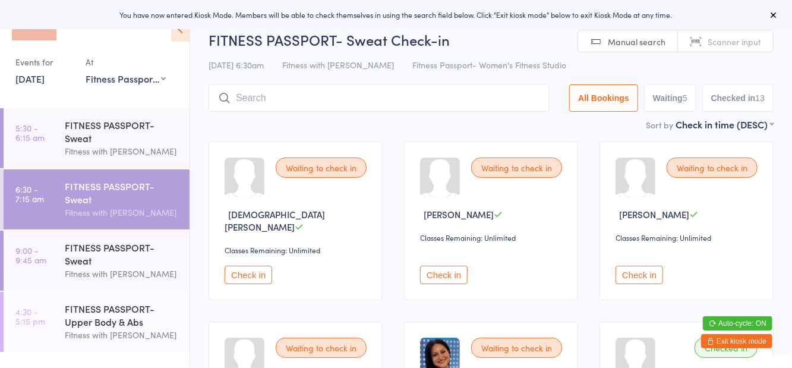
click at [374, 109] on input "search" at bounding box center [379, 97] width 341 height 27
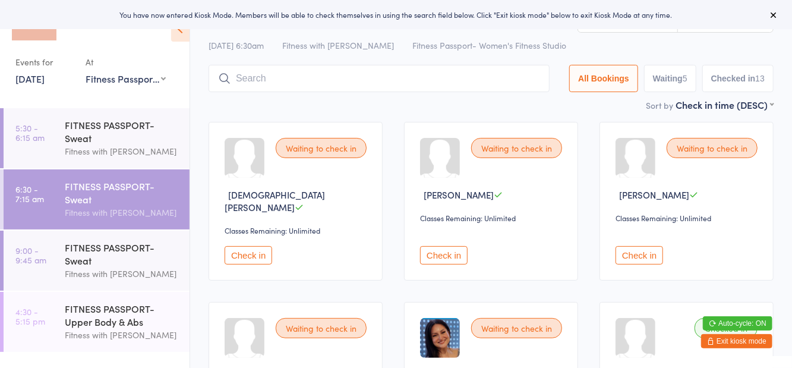
scroll to position [85, 0]
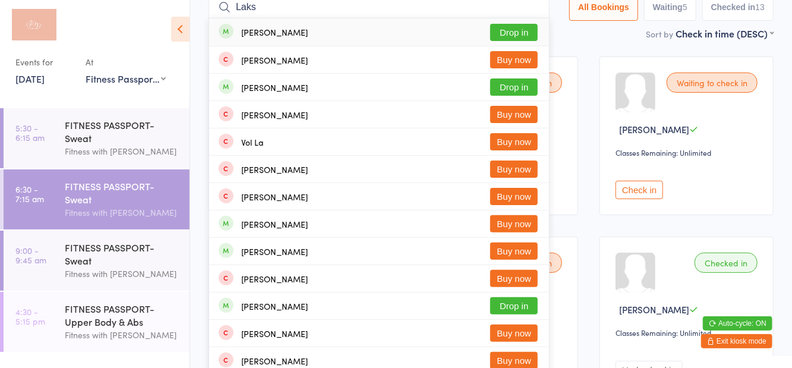
type input "Laks"
click at [505, 33] on button "Drop in" at bounding box center [514, 32] width 48 height 17
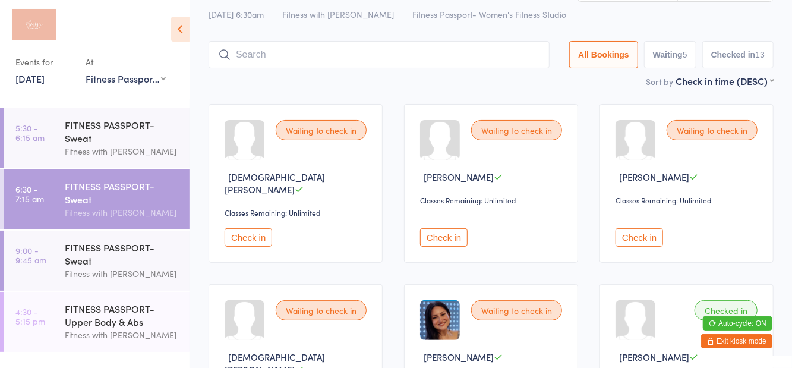
scroll to position [13, 0]
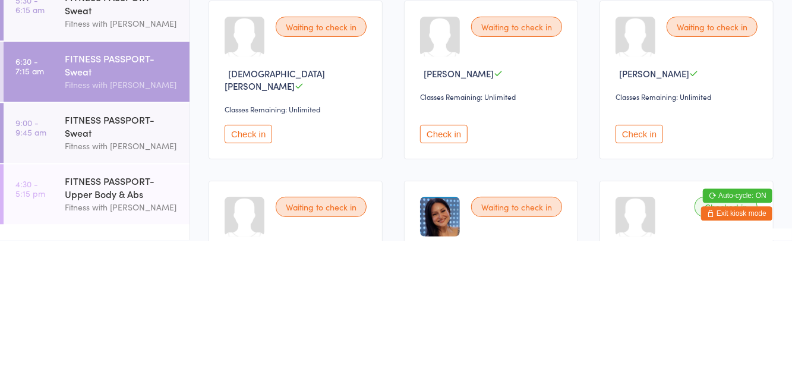
click at [447, 252] on button "Check in" at bounding box center [444, 261] width 48 height 18
